Goal: Information Seeking & Learning: Learn about a topic

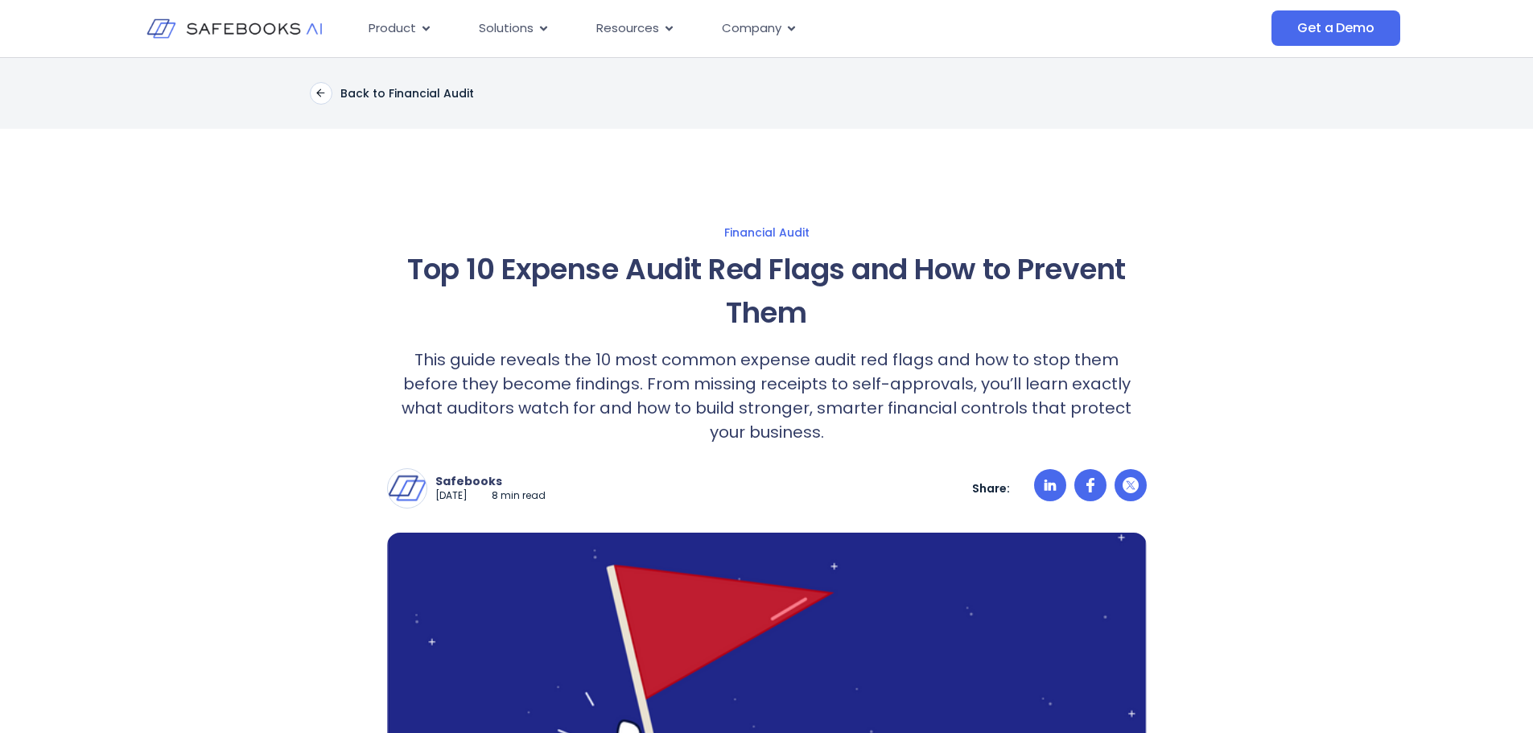
drag, startPoint x: 1458, startPoint y: 200, endPoint x: 1417, endPoint y: 137, distance: 74.6
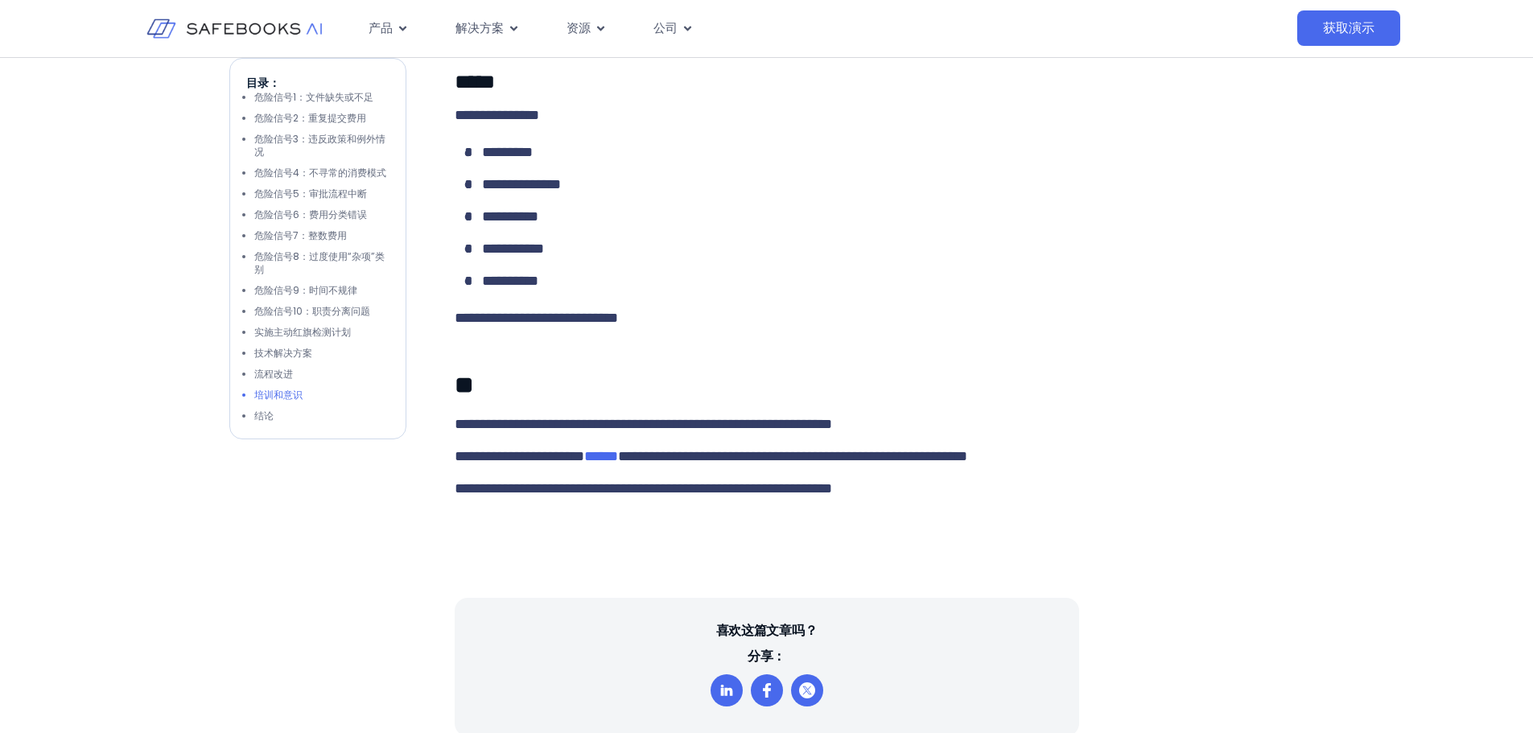
scroll to position [7244, 0]
